Goal: Transaction & Acquisition: Purchase product/service

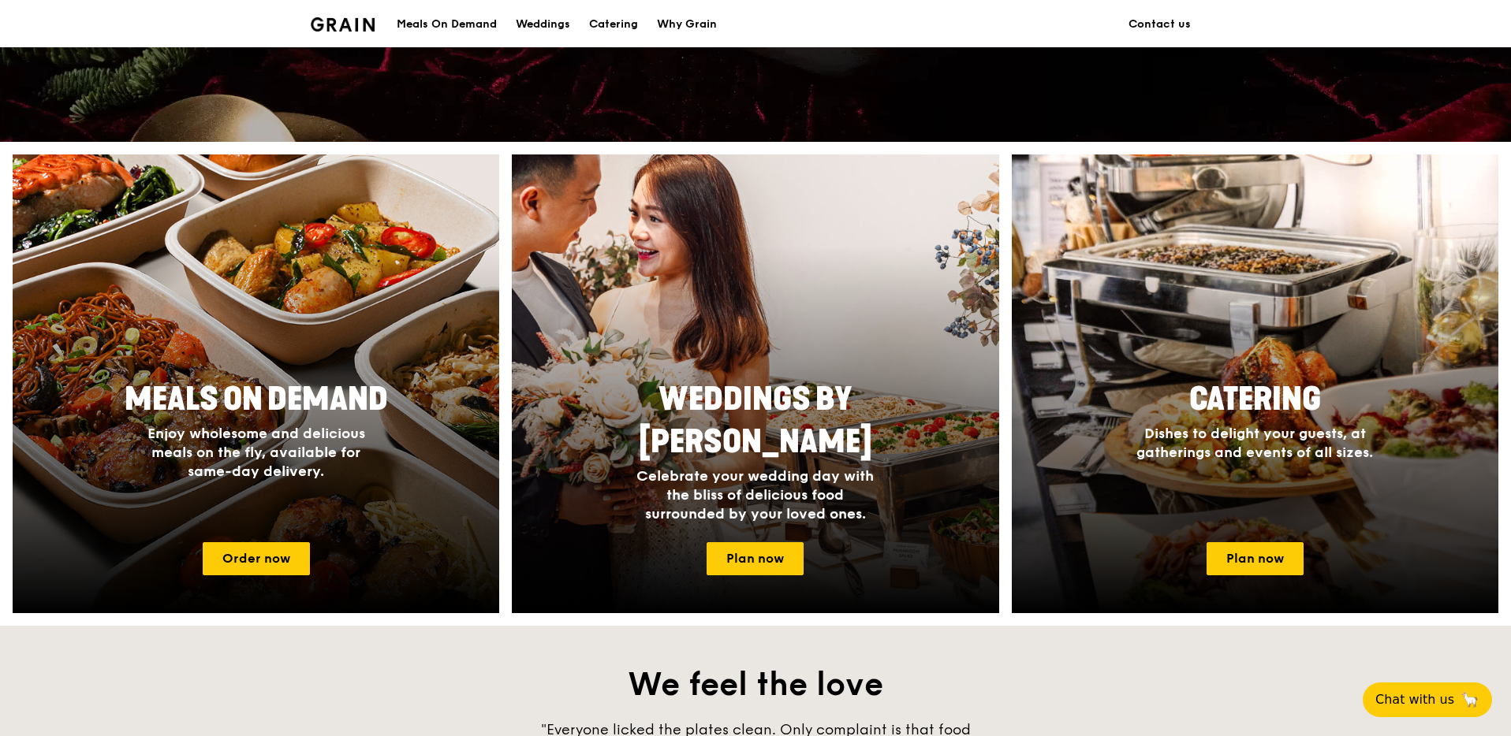
scroll to position [512, 0]
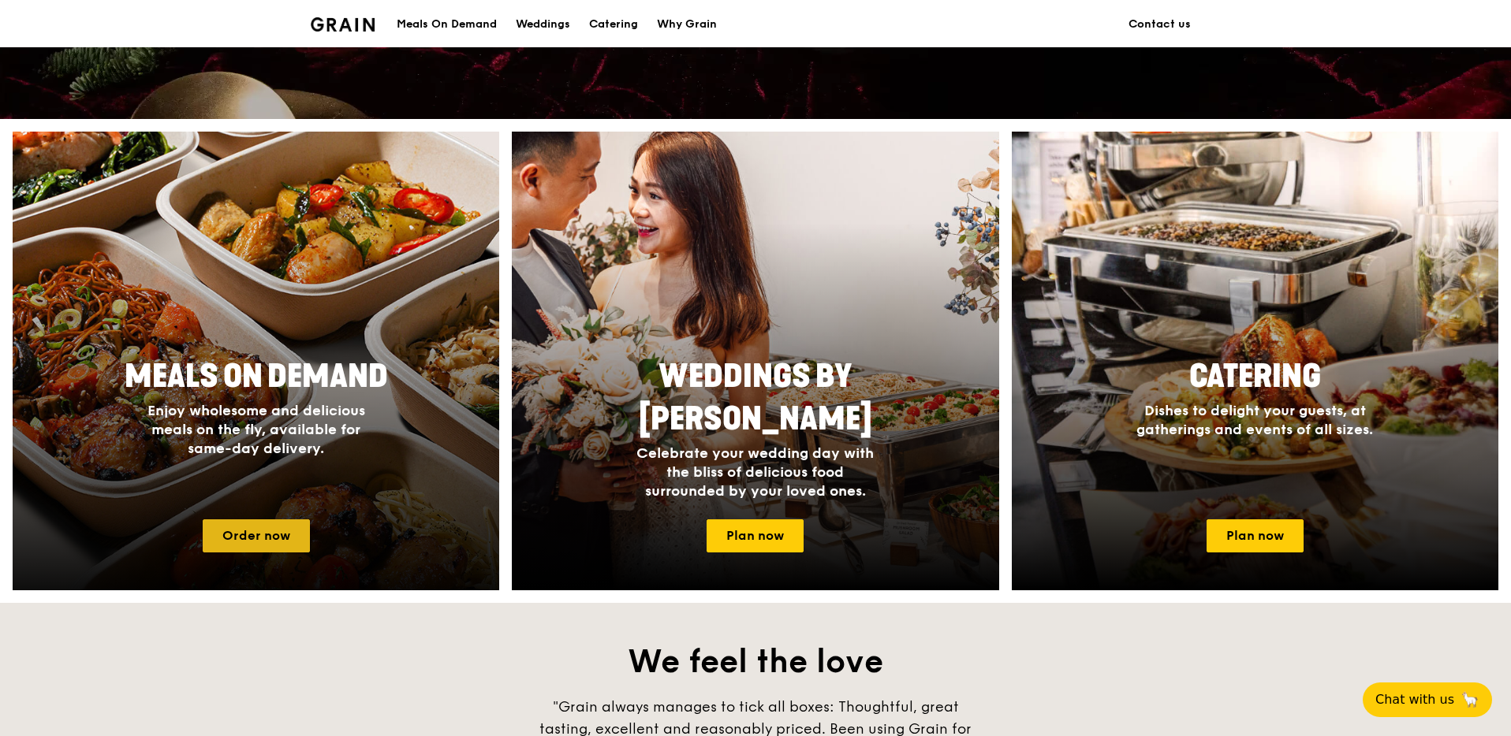
click at [275, 542] on link "Order now" at bounding box center [256, 536] width 107 height 33
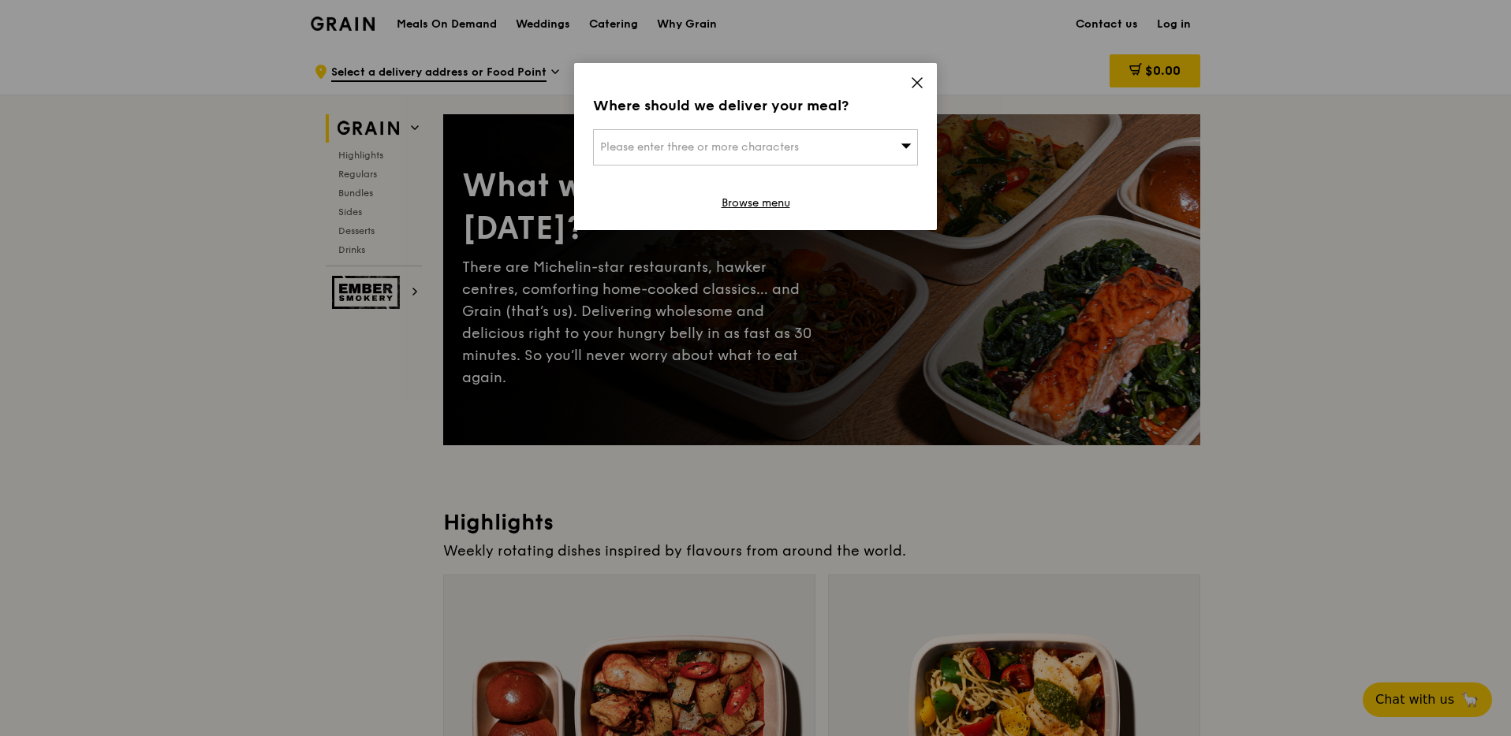
click at [807, 150] on div "Please enter three or more characters" at bounding box center [755, 147] width 325 height 36
click at [750, 155] on input "search" at bounding box center [755, 147] width 323 height 35
click at [752, 151] on input "search" at bounding box center [755, 147] width 323 height 35
click at [919, 79] on icon at bounding box center [916, 82] width 9 height 9
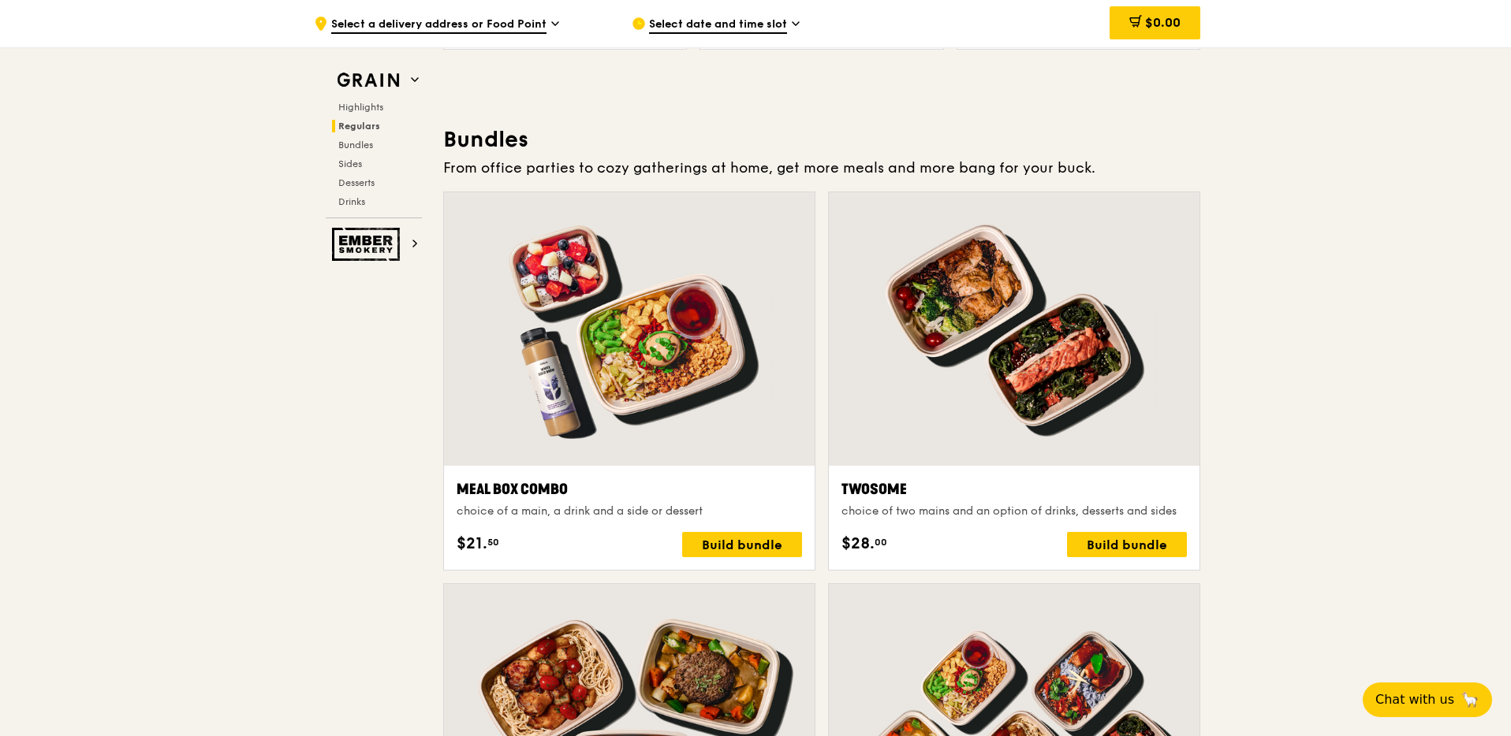
scroll to position [2214, 0]
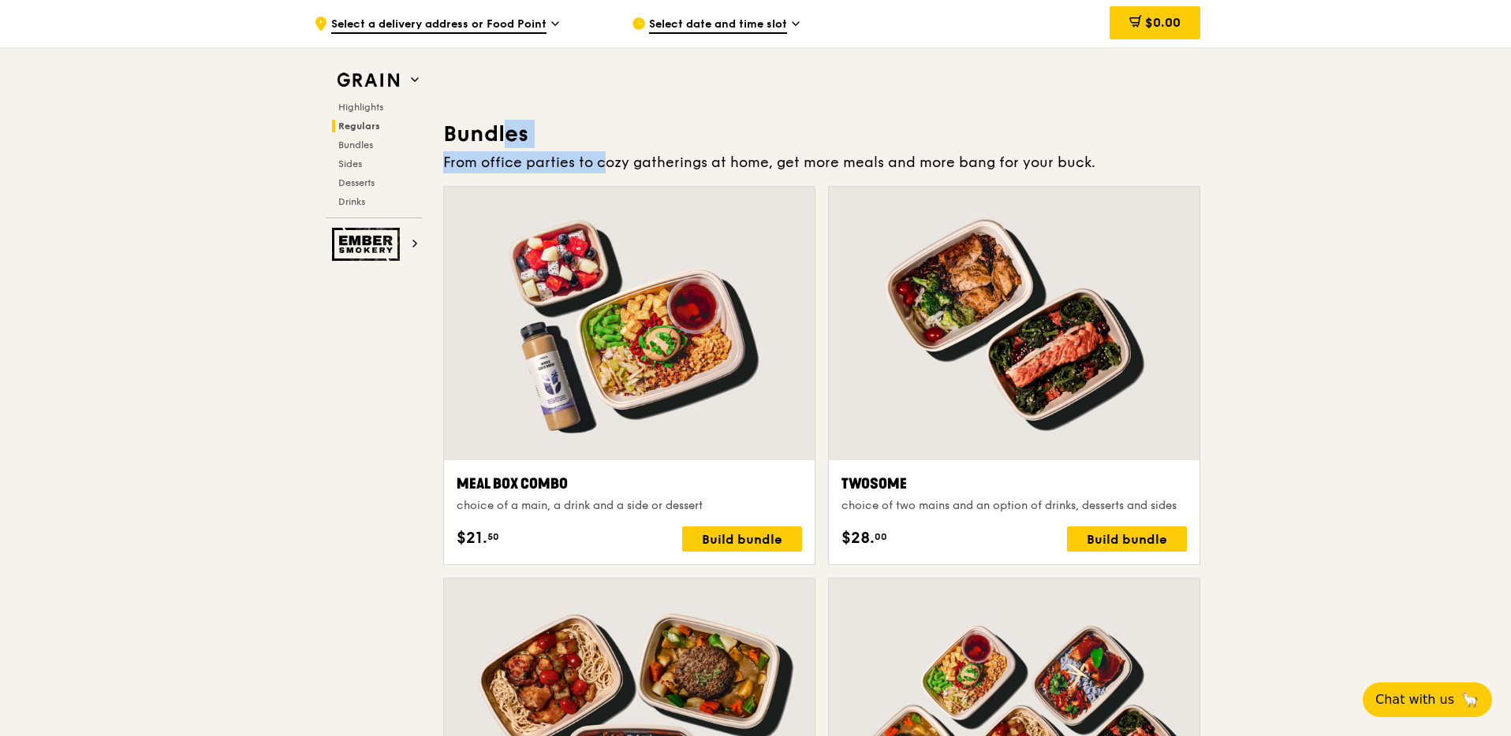
drag, startPoint x: 448, startPoint y: 133, endPoint x: 572, endPoint y: 161, distance: 126.8
click at [572, 161] on div "Bundles From office parties to cozy gatherings at home, get more meals and more…" at bounding box center [821, 709] width 757 height 1179
click at [604, 167] on div "From office parties to cozy gatherings at home, get more meals and more bang fo…" at bounding box center [821, 162] width 757 height 22
drag, startPoint x: 646, startPoint y: 164, endPoint x: 710, endPoint y: 165, distance: 63.9
click at [710, 165] on div "From office parties to cozy gatherings at home, get more meals and more bang fo…" at bounding box center [821, 162] width 757 height 22
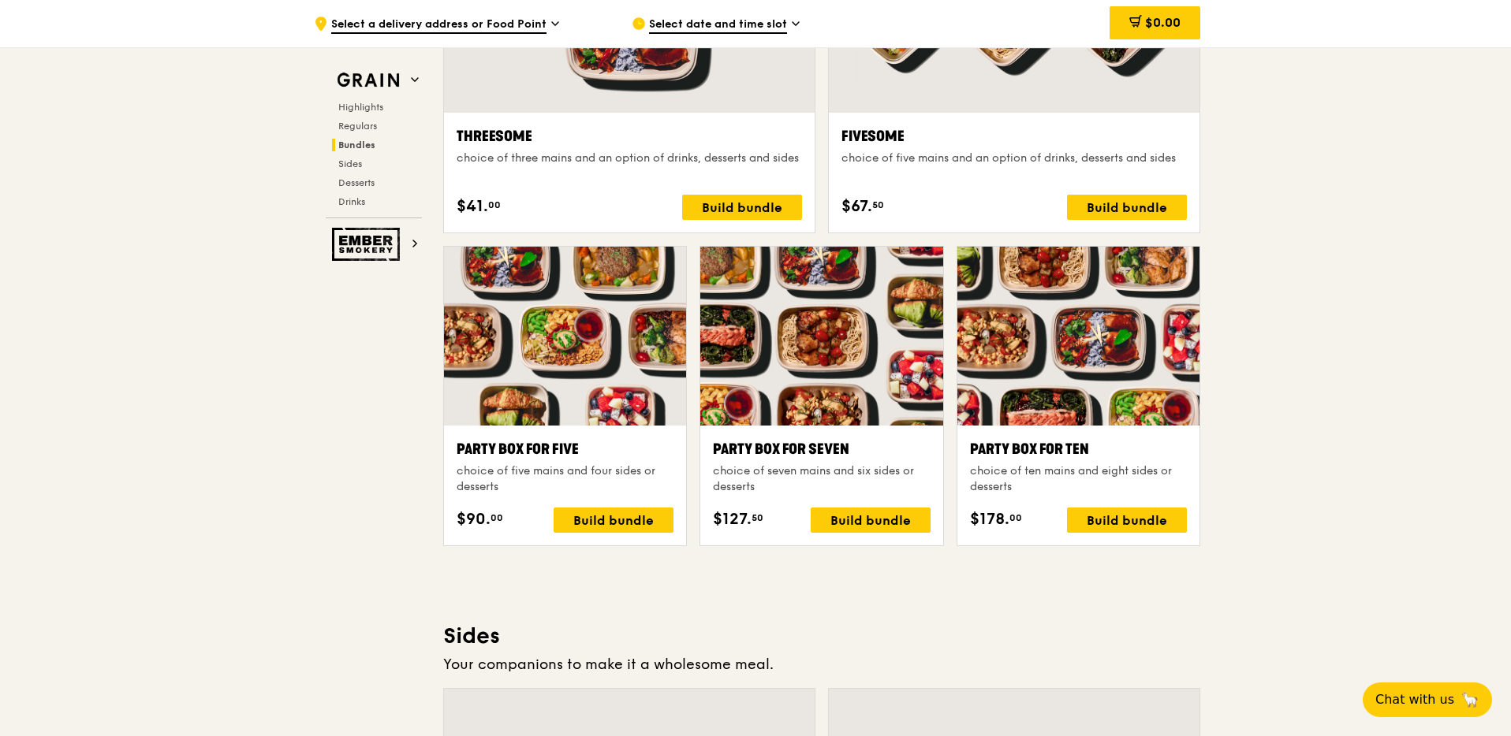
scroll to position [2905, 0]
